Goal: Information Seeking & Learning: Understand process/instructions

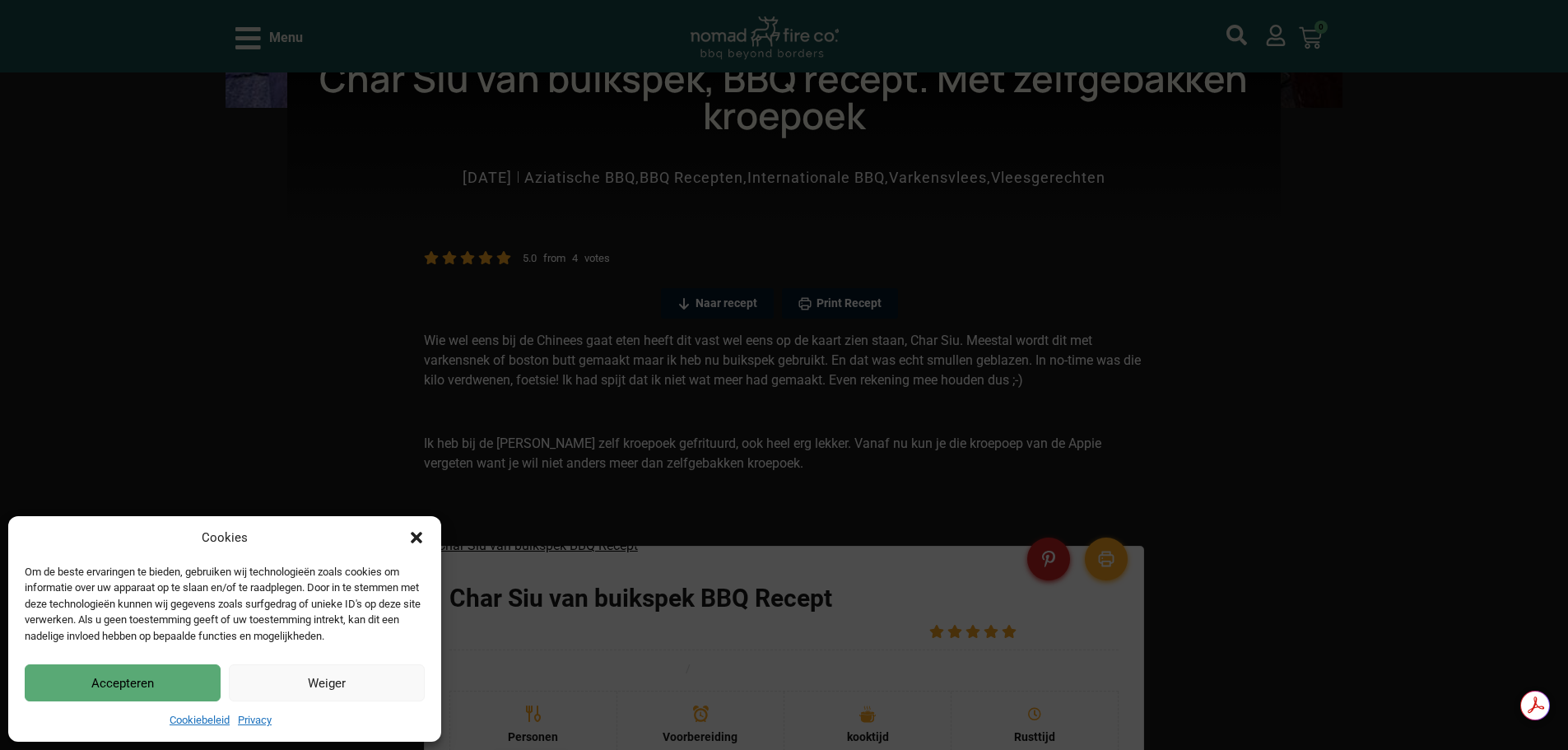
click at [413, 537] on icon "Dialog sluiten" at bounding box center [416, 538] width 17 height 17
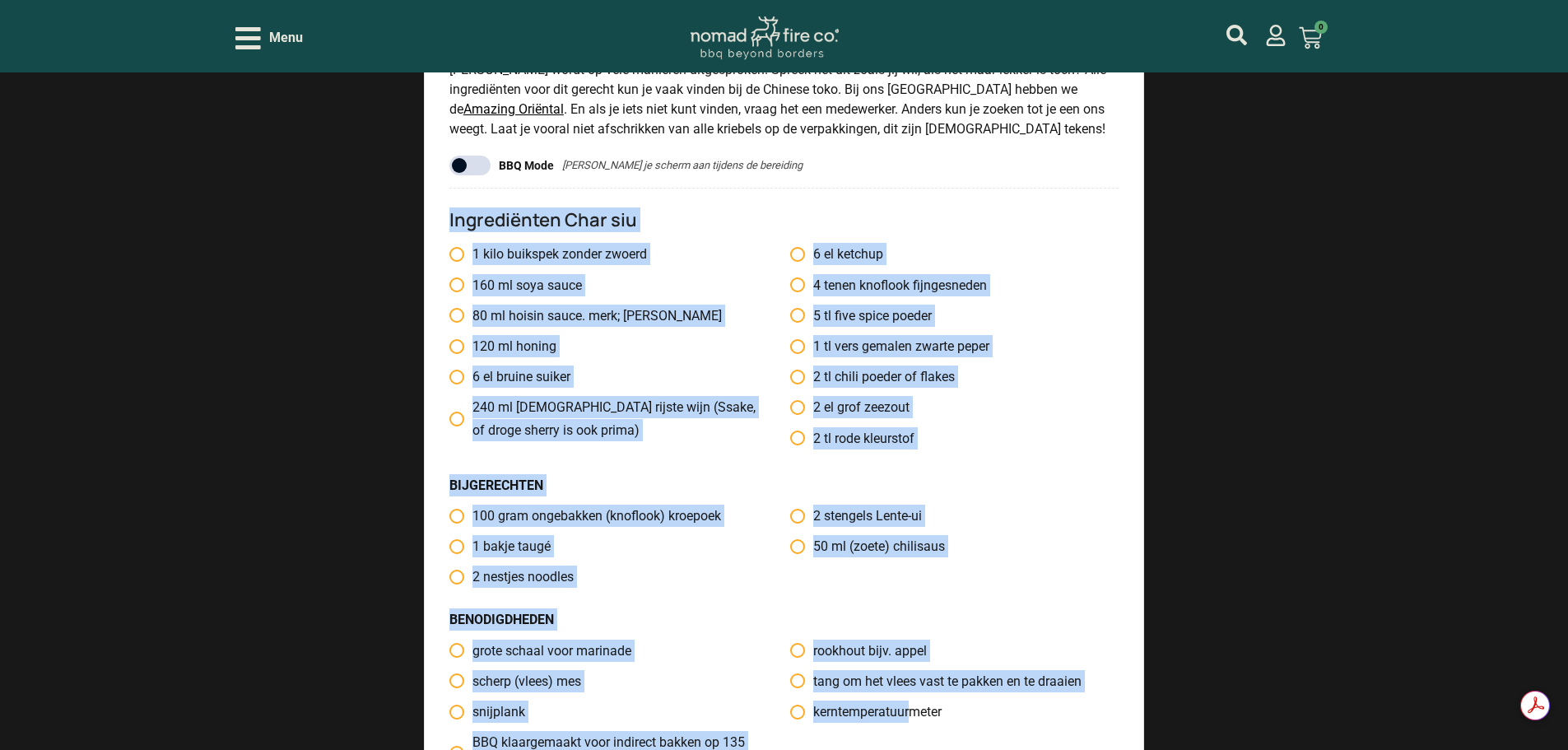
scroll to position [1448, 0]
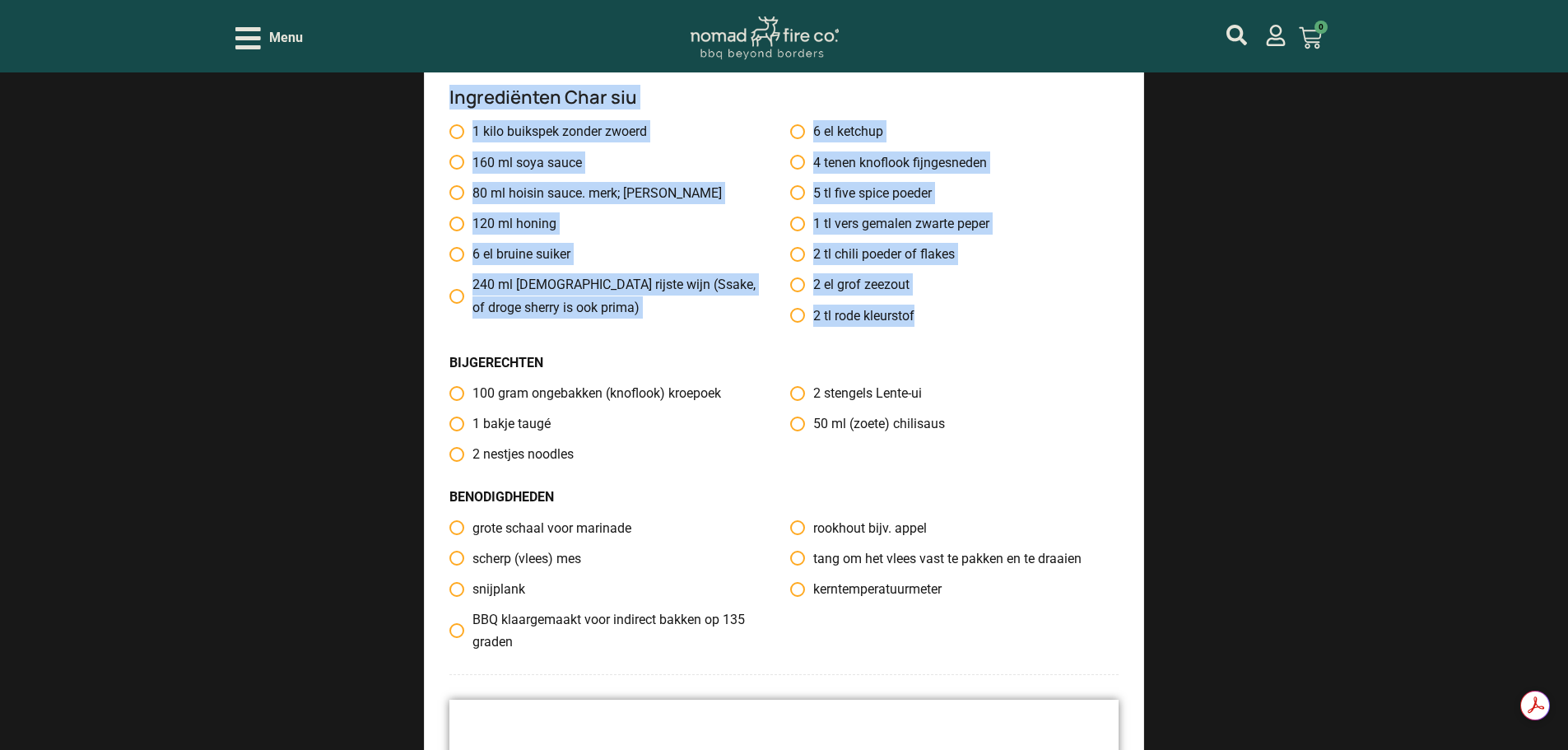
drag, startPoint x: 445, startPoint y: 308, endPoint x: 937, endPoint y: 328, distance: 492.4
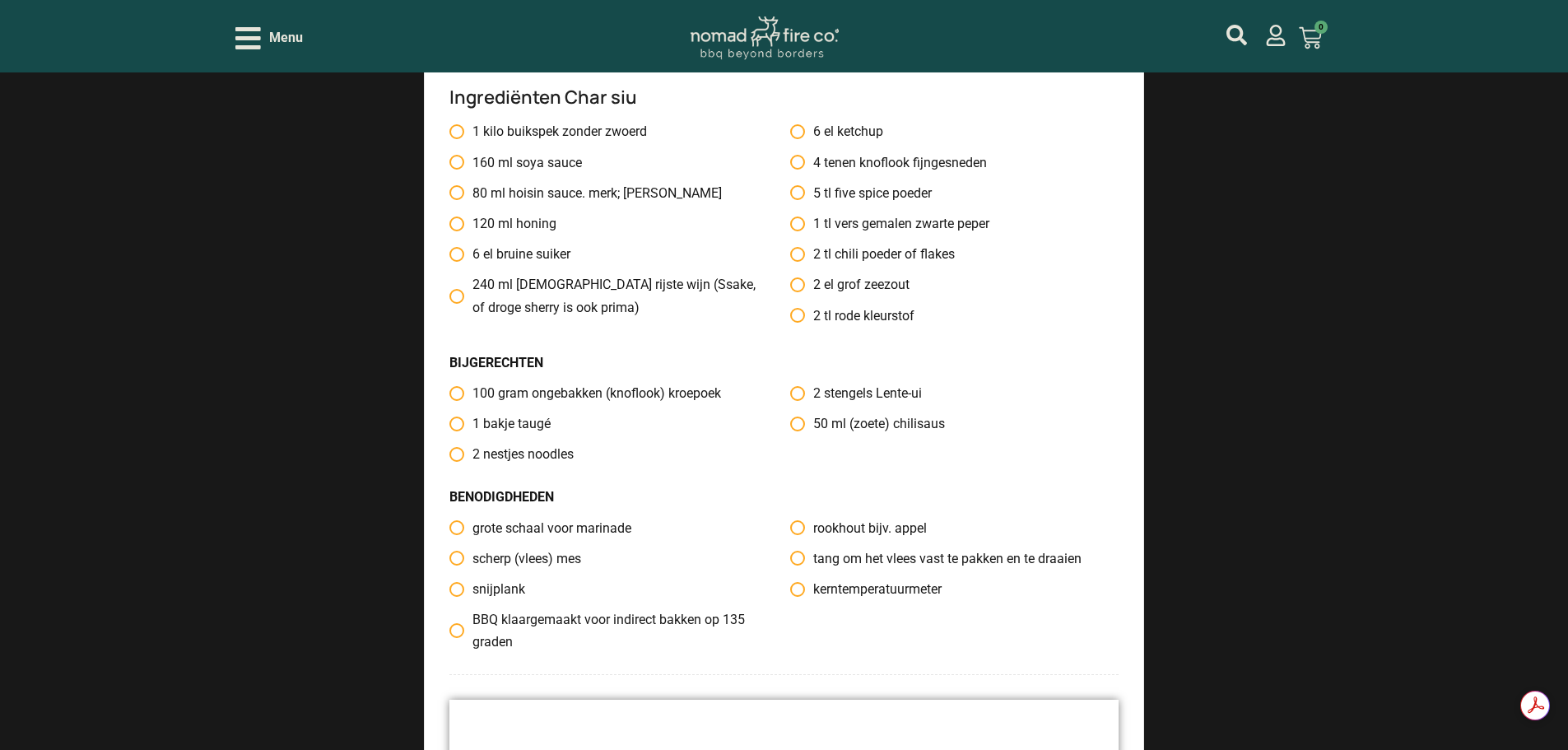
click at [830, 395] on span "stengels" at bounding box center [848, 393] width 48 height 16
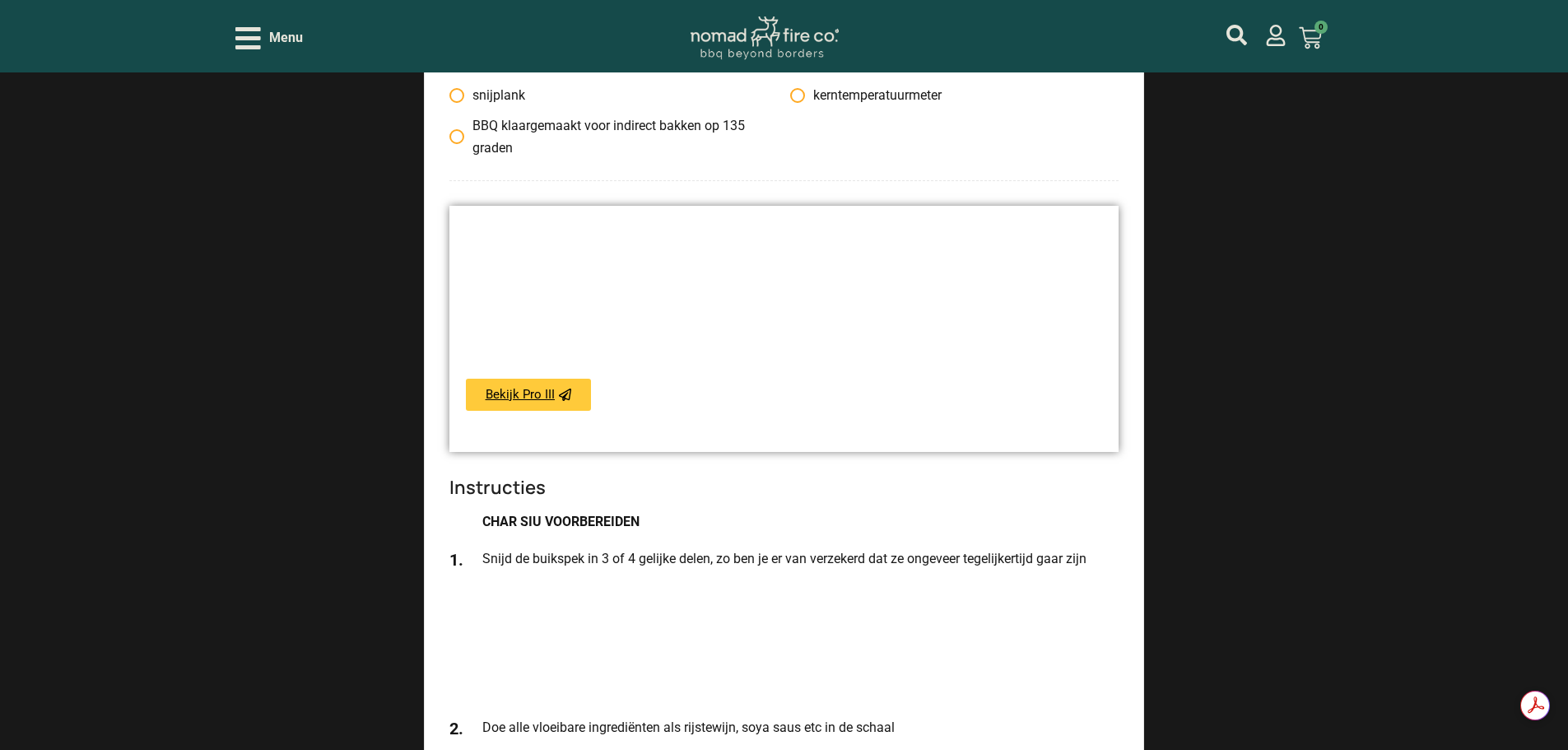
scroll to position [0, 0]
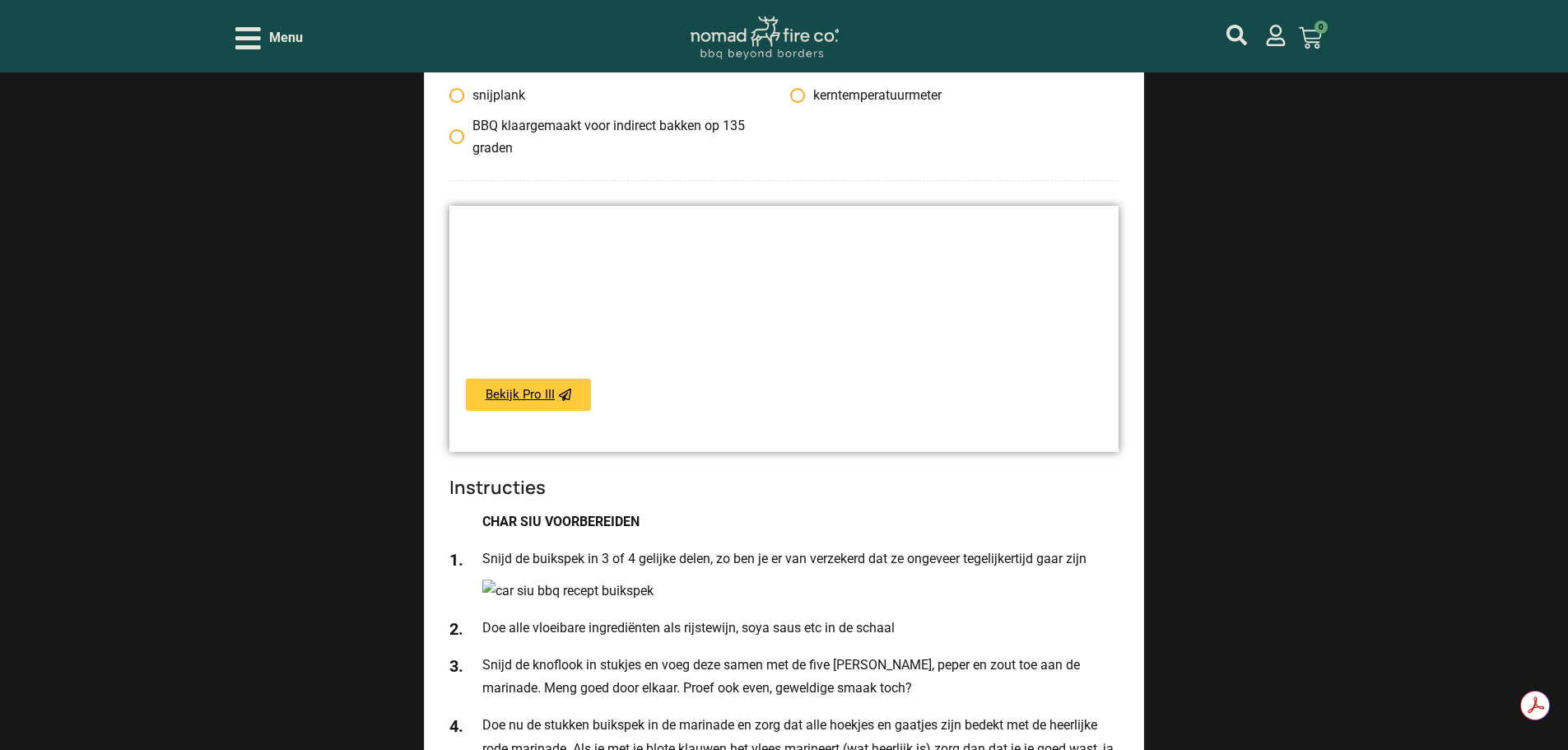
click at [753, 512] on li "CHAR SIU VOORBEREIDEN" at bounding box center [784, 522] width 669 height 24
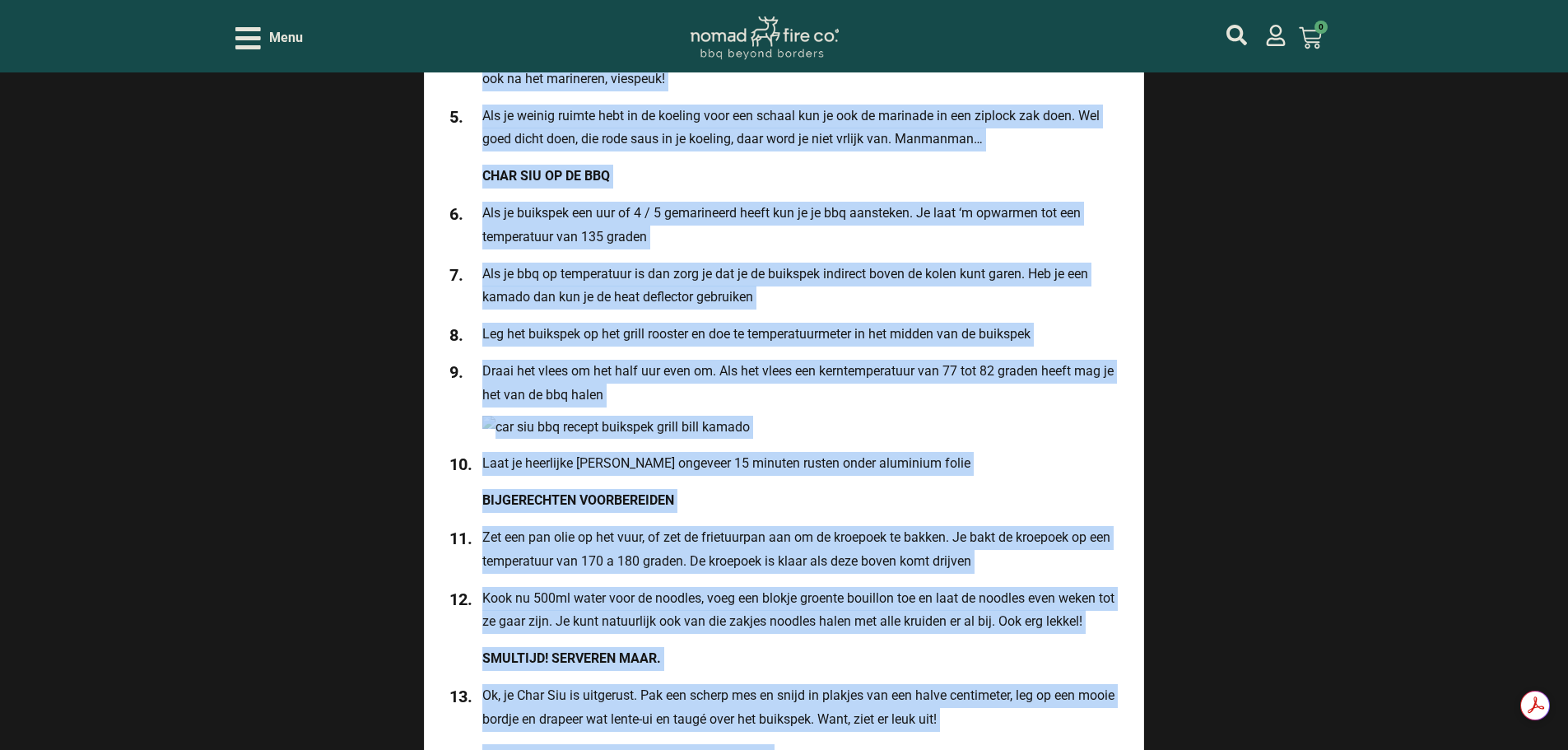
scroll to position [2698, 0]
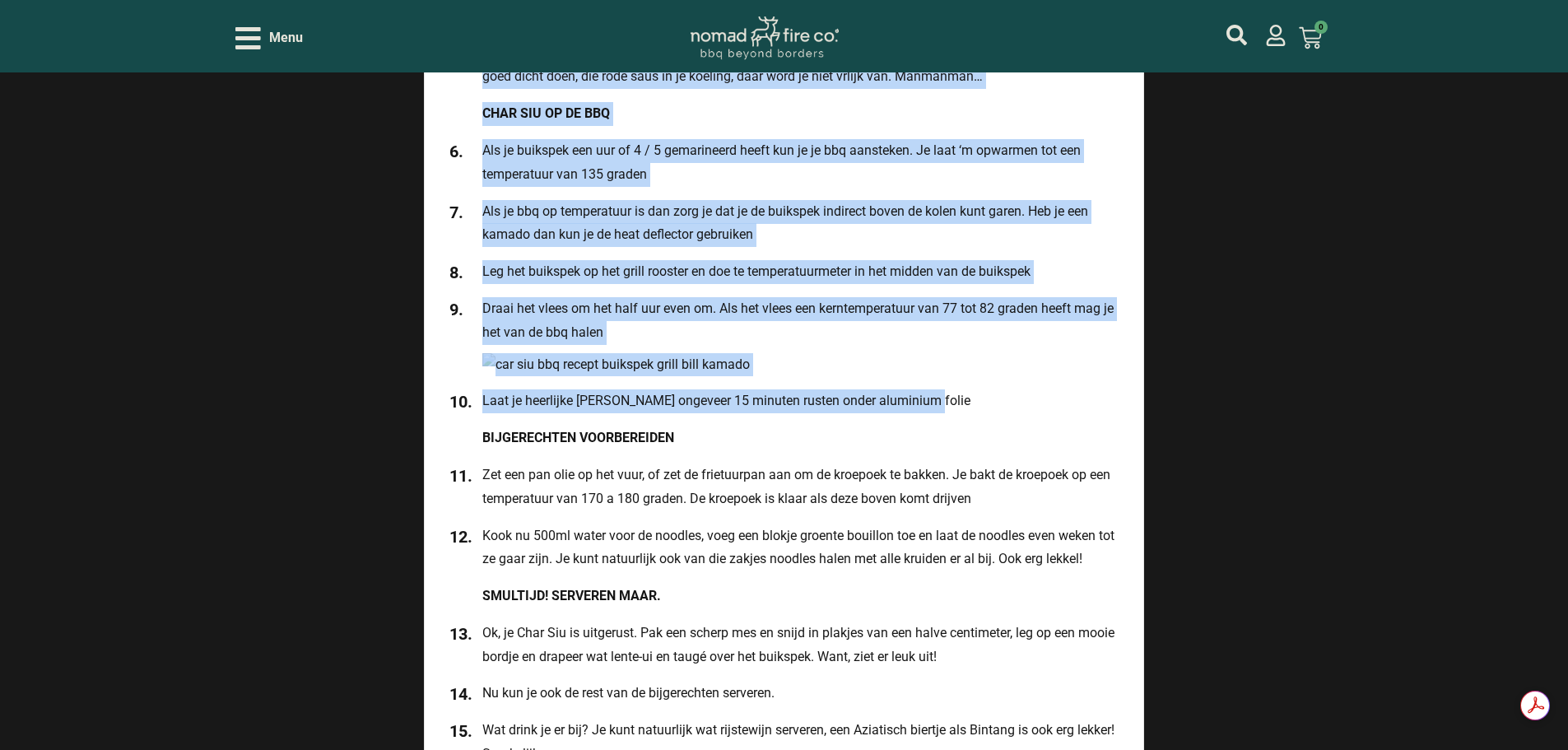
drag, startPoint x: 483, startPoint y: 394, endPoint x: 934, endPoint y: 402, distance: 451.1
click at [934, 402] on ul "CHAR SIU VOORBEREIDEN Snijd de buikspek in 3 of 4 gelijke delen, zo ben je er v…" at bounding box center [784, 260] width 669 height 1013
copy ul "Lorem ip dolorsit am 7 co 1 adipisc elits, do eiu te in utl etdolorem ali en ad…"
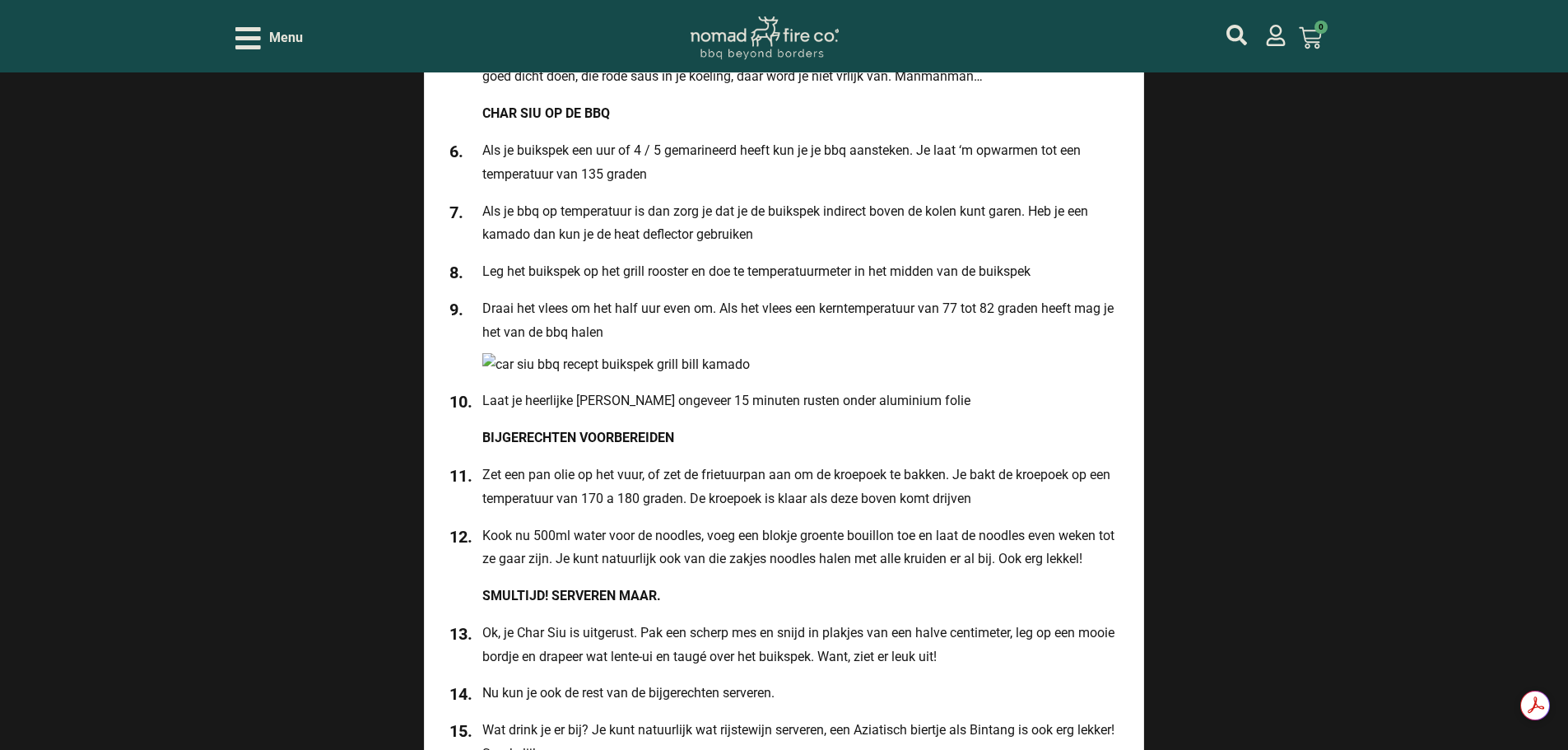
click at [917, 498] on li "Zet een pan olie op het vuur, of zet de frietuurpan aan om de kroepoek te bakke…" at bounding box center [784, 487] width 669 height 48
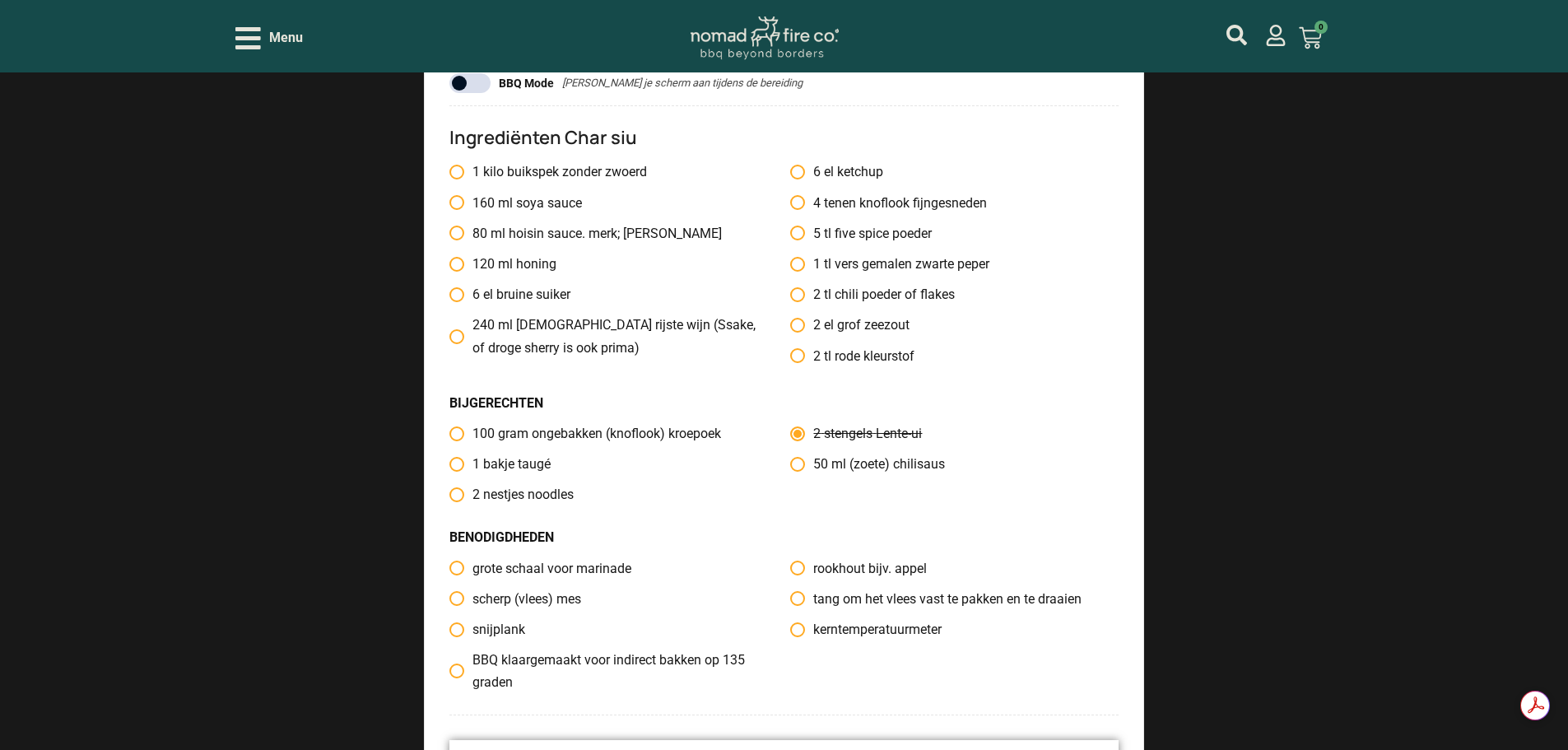
scroll to position [1381, 0]
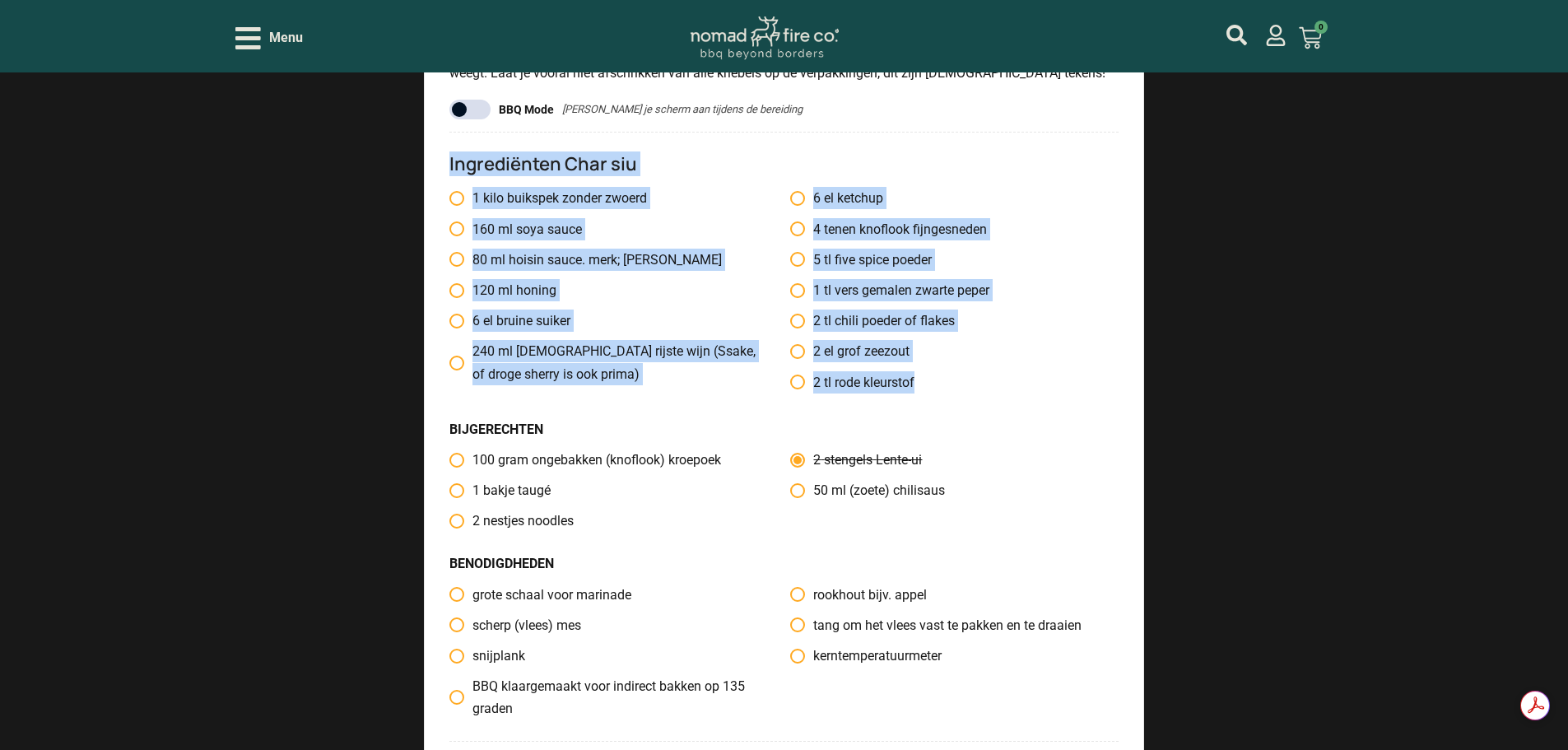
drag, startPoint x: 930, startPoint y: 380, endPoint x: 450, endPoint y: 168, distance: 524.7
click at [450, 168] on div "Ingrediënten Char siu 1 kilo buikspek zonder zwoerd 160 ml soya sauce 80 ml hoi…" at bounding box center [784, 437] width 669 height 610
copy div "Ingrediënten Char siu 1 kilo buikspek zonder zwoerd 160 ml soya sauce 80 ml hoi…"
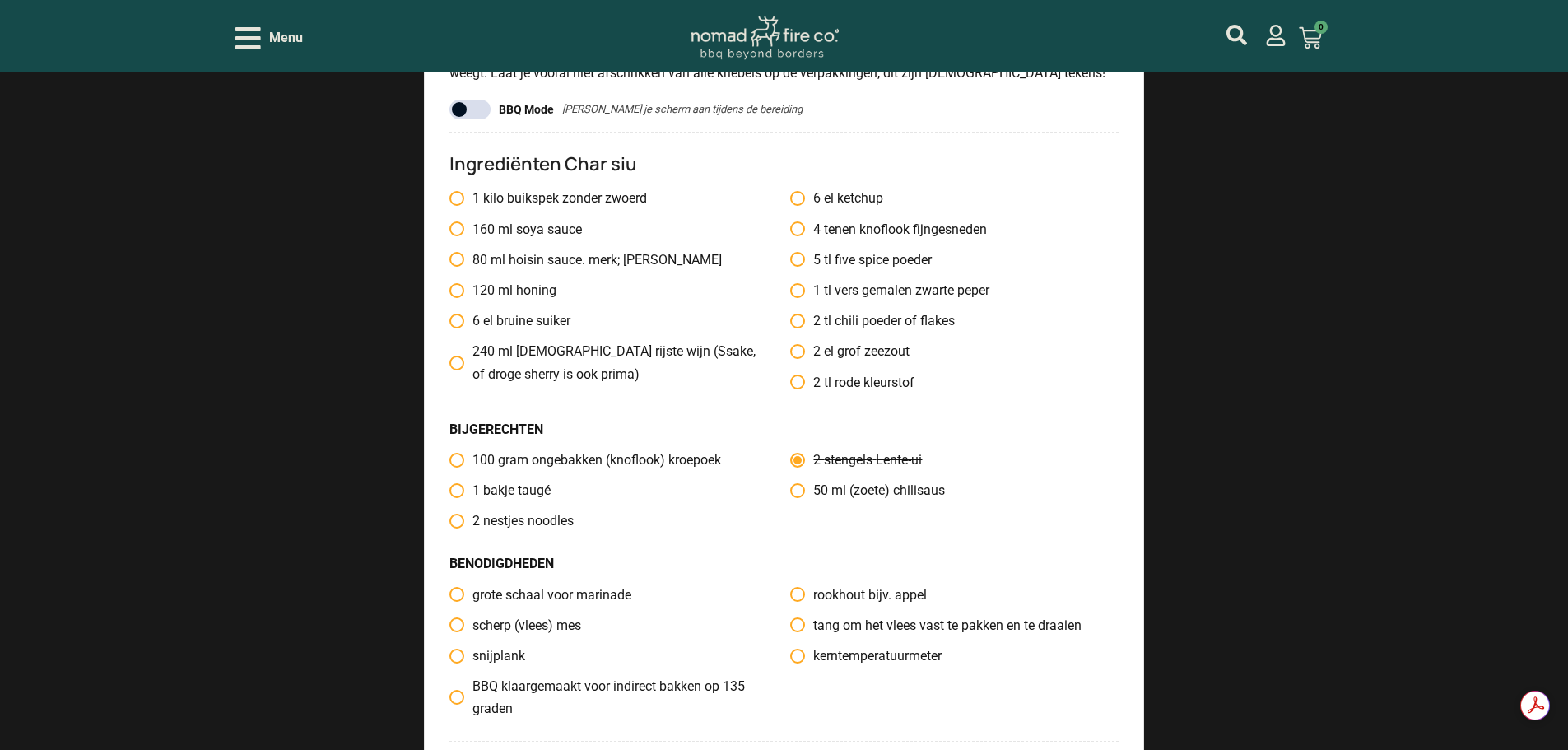
click at [731, 416] on ul "1 kilo buikspek zonder zwoerd 160 ml soya sauce 80 ml hoisin sauce. merk; [PERS…" at bounding box center [784, 452] width 669 height 533
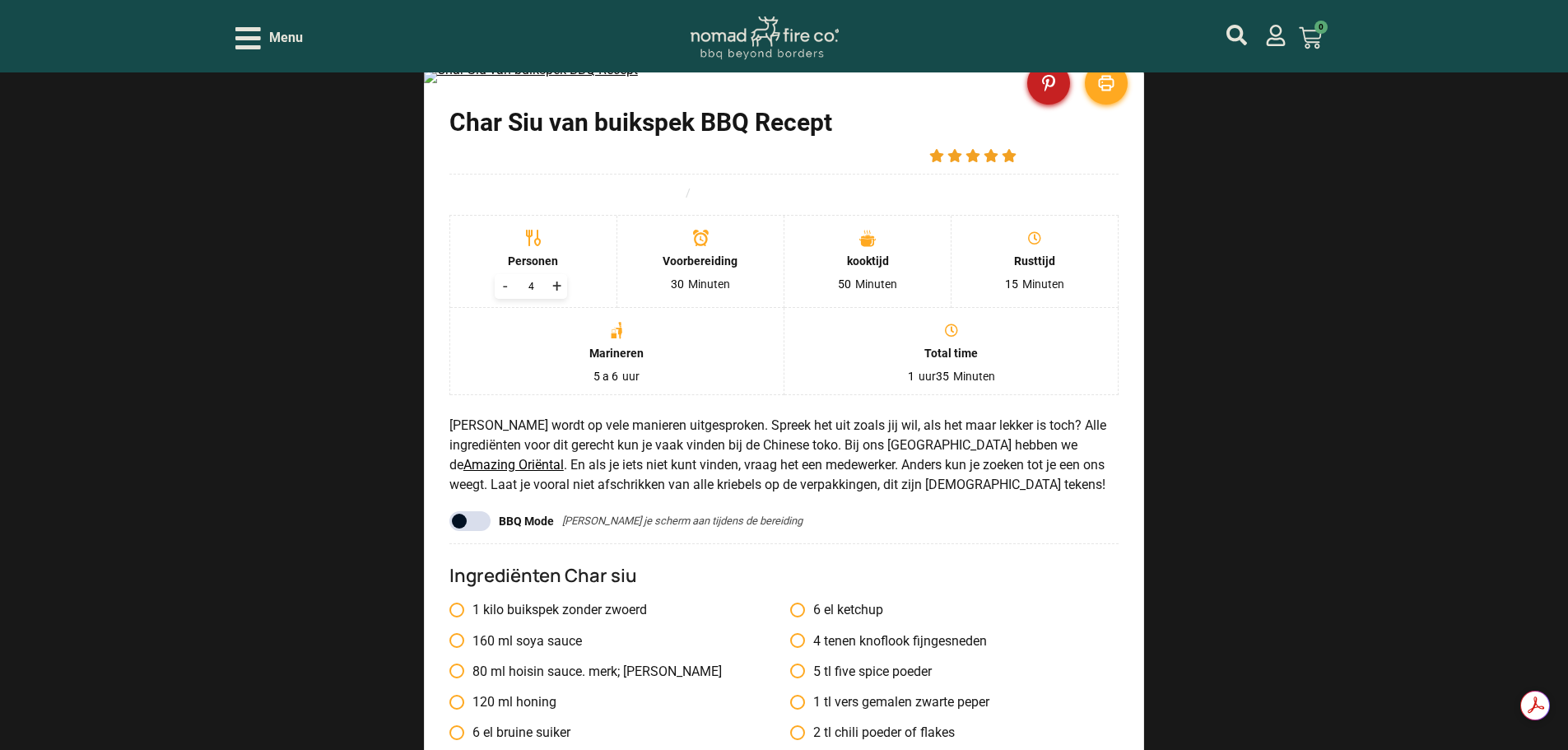
scroll to position [0, 0]
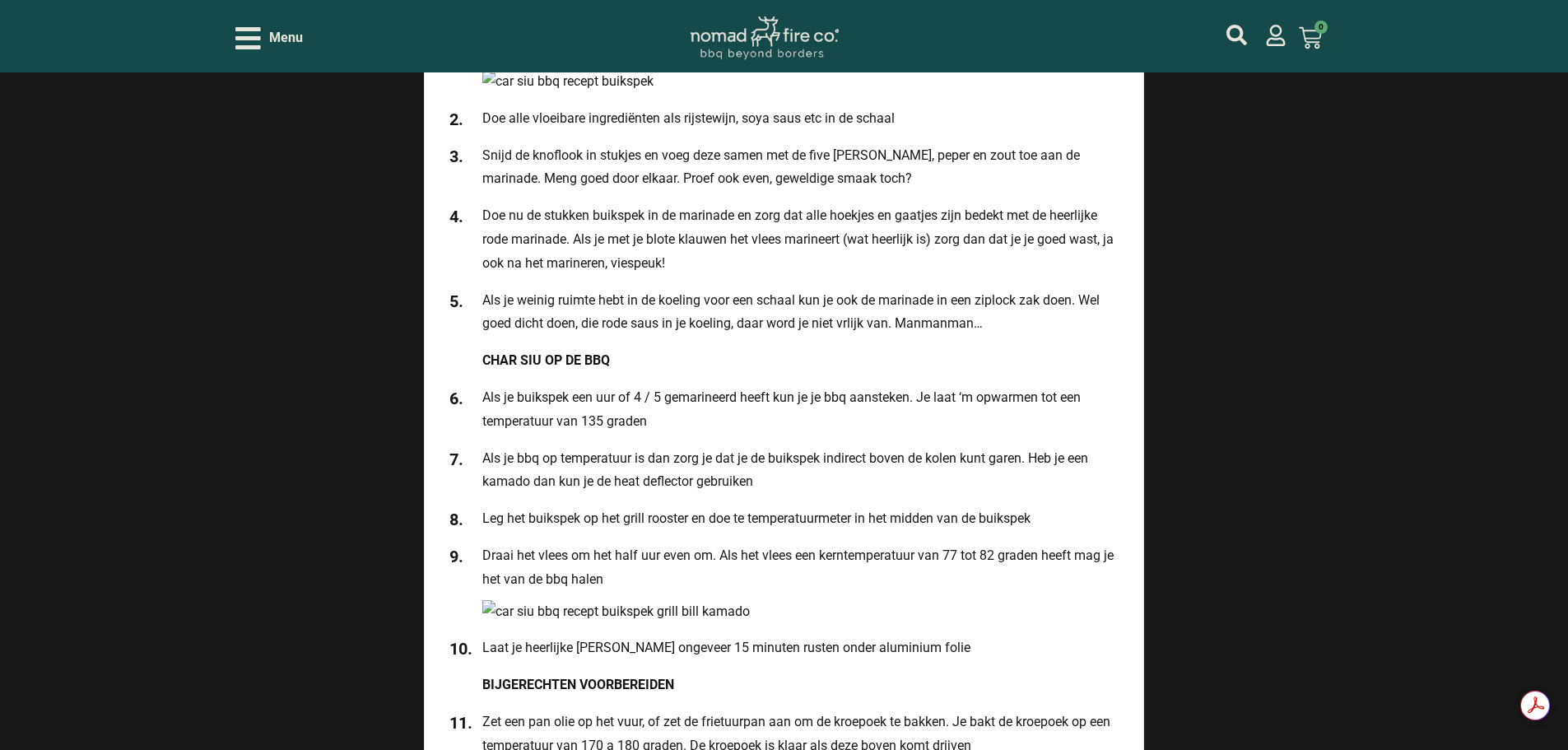
scroll to position [2533, 0]
